Goal: Task Accomplishment & Management: Complete application form

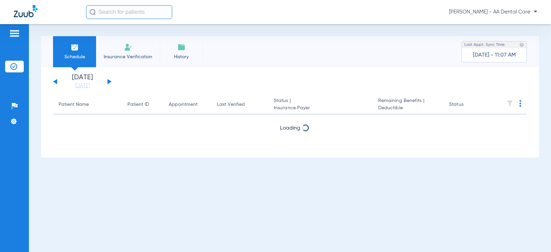
click at [116, 50] on li "Insurance Verification" at bounding box center [128, 51] width 64 height 31
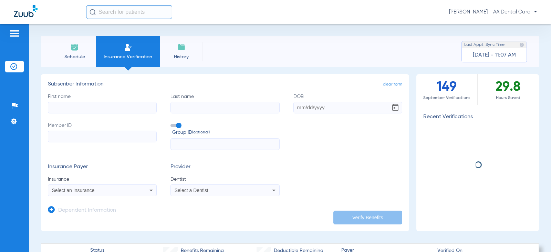
click at [132, 112] on input "First name" at bounding box center [102, 108] width 109 height 12
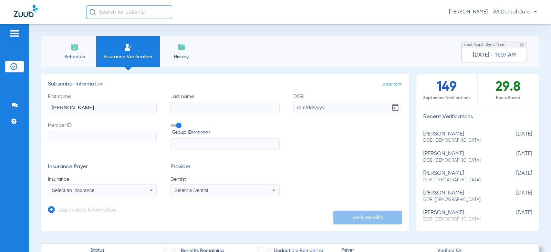
type input "[PERSON_NAME]"
type input "[DATE]"
click at [78, 138] on input "Member ID" at bounding box center [102, 137] width 109 height 12
type input "500963172"
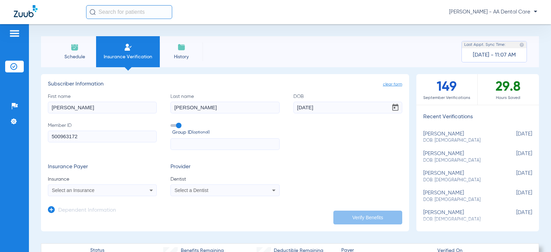
click at [111, 190] on div "Select an Insurance" at bounding box center [92, 190] width 81 height 5
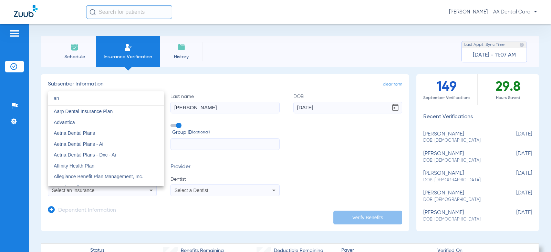
type input "a"
type input "b"
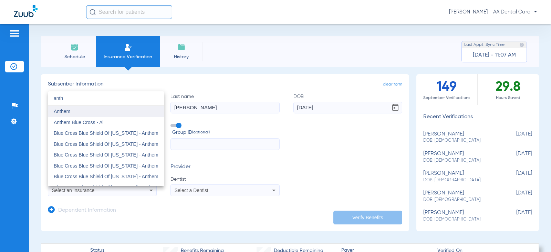
type input "anth"
click at [69, 111] on span "Anthem" at bounding box center [62, 112] width 17 height 6
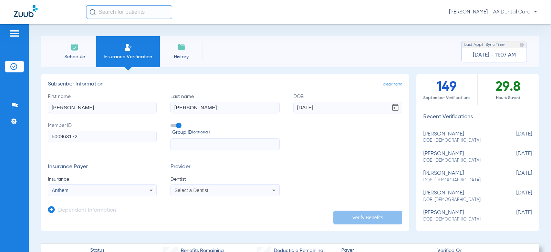
click at [244, 193] on div "Select a Dentist" at bounding box center [225, 190] width 108 height 8
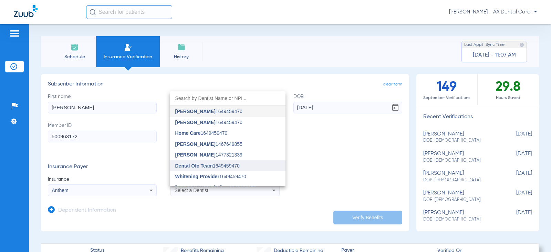
type input "t"
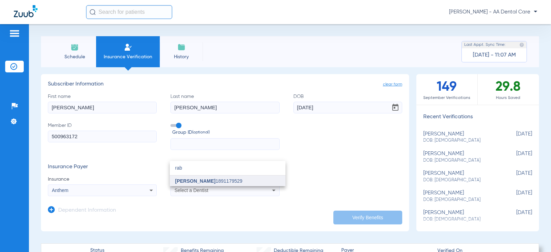
type input "rab"
click at [215, 183] on span "Rabia Naqvi 1891179529" at bounding box center [208, 180] width 67 height 5
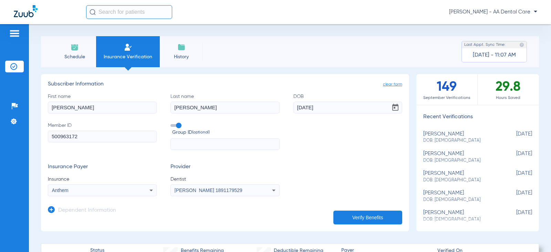
click at [372, 217] on button "Verify Benefits" at bounding box center [368, 218] width 69 height 14
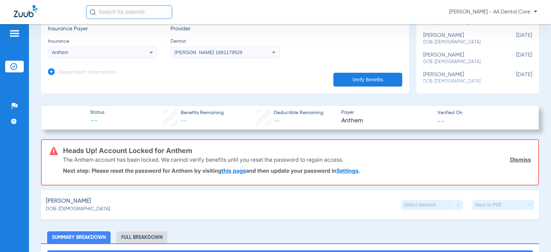
click at [237, 170] on link "this page" at bounding box center [234, 170] width 24 height 7
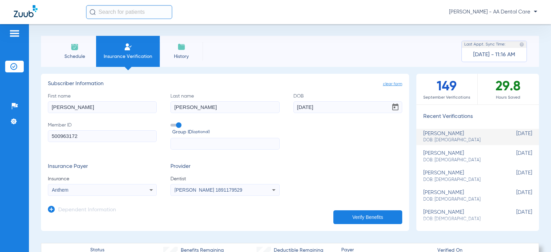
scroll to position [0, 0]
click at [73, 49] on img at bounding box center [75, 47] width 8 height 8
